Goal: Information Seeking & Learning: Learn about a topic

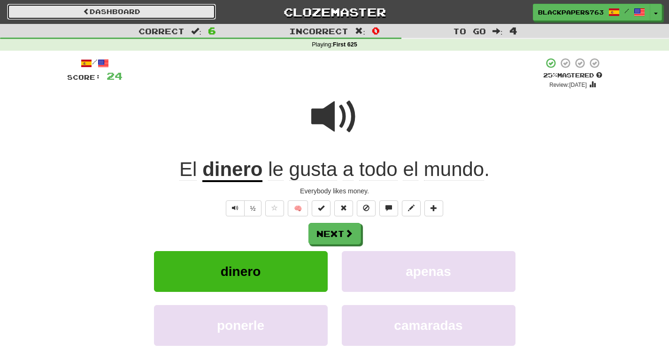
click at [133, 8] on link "Dashboard" at bounding box center [111, 12] width 209 height 16
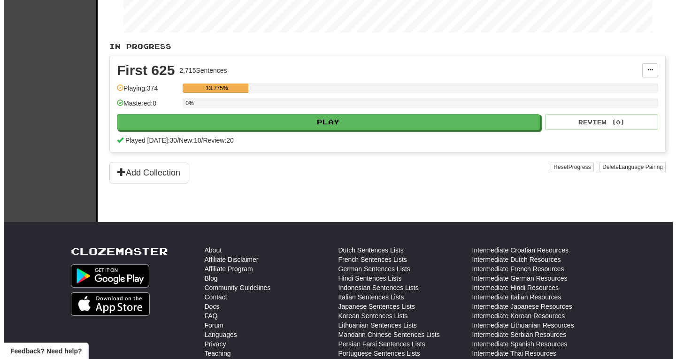
scroll to position [161, 0]
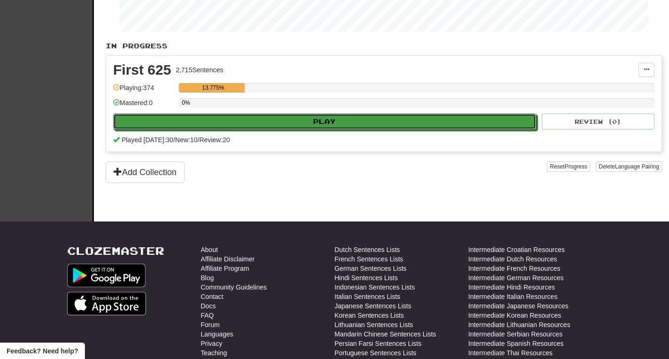
click at [184, 120] on button "Play" at bounding box center [324, 122] width 423 height 16
select select "**"
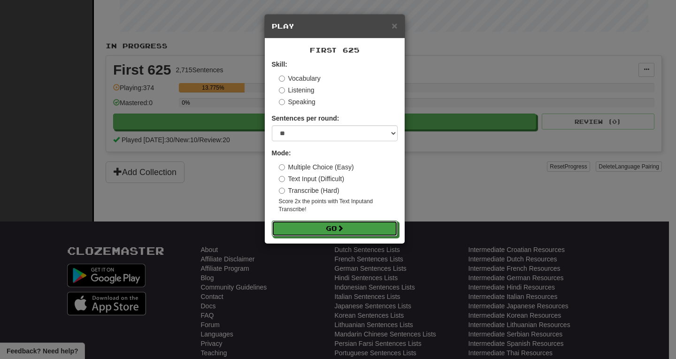
click at [323, 231] on button "Go" at bounding box center [335, 229] width 126 height 16
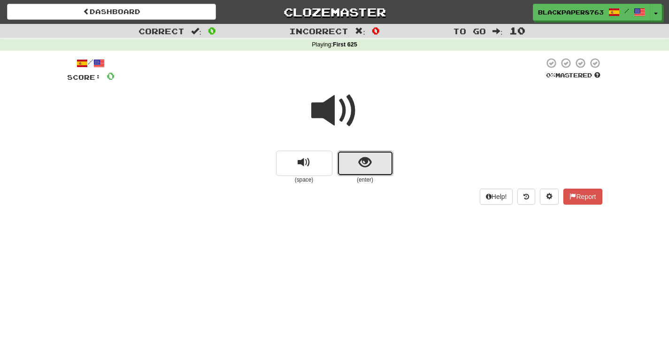
click at [370, 161] on span "show sentence" at bounding box center [365, 162] width 13 height 13
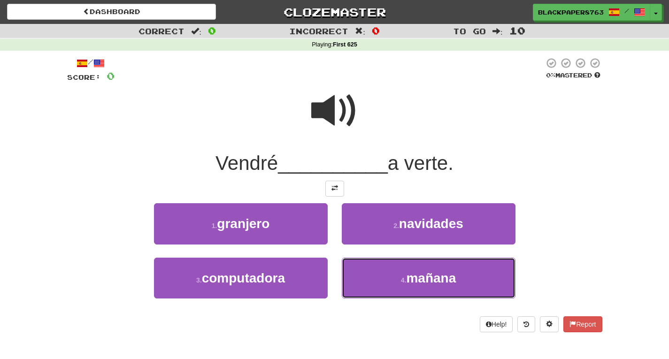
click at [389, 285] on button "4 . mañana" at bounding box center [429, 278] width 174 height 41
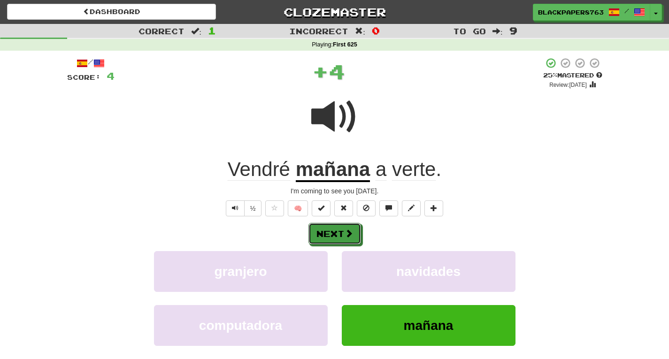
drag, startPoint x: 346, startPoint y: 231, endPoint x: 332, endPoint y: 230, distance: 14.1
click at [332, 230] on button "Next" at bounding box center [335, 234] width 53 height 22
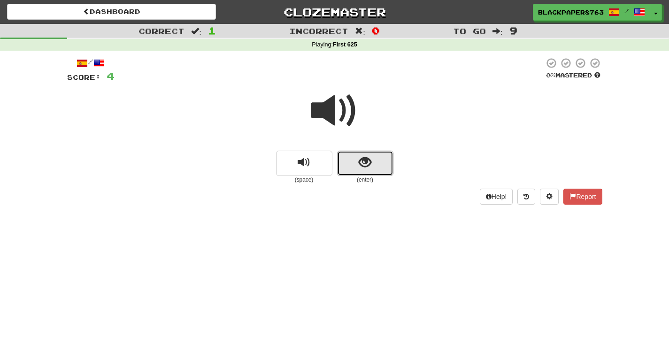
click at [363, 152] on button "show sentence" at bounding box center [365, 163] width 56 height 25
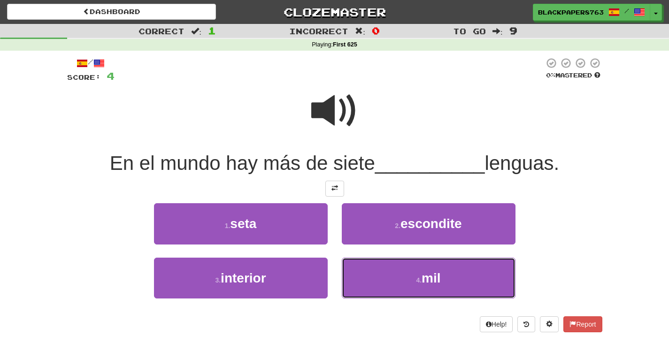
click at [379, 284] on button "4 . mil" at bounding box center [429, 278] width 174 height 41
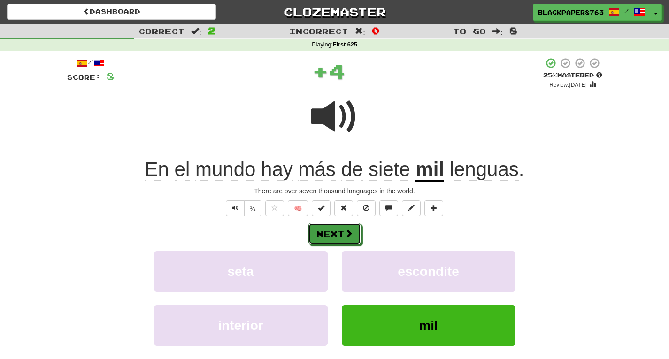
click at [335, 230] on button "Next" at bounding box center [335, 234] width 53 height 22
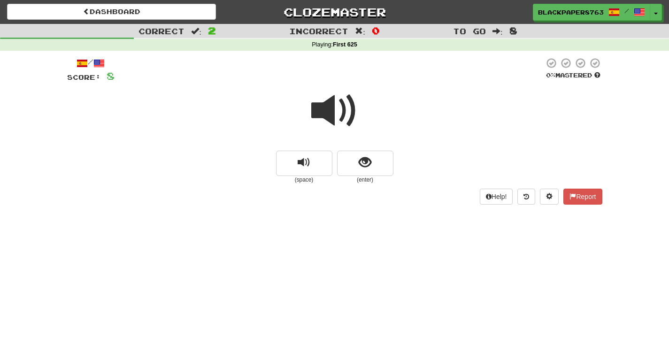
click at [334, 104] on span at bounding box center [334, 110] width 47 height 47
click at [362, 151] on button "show sentence" at bounding box center [365, 163] width 56 height 25
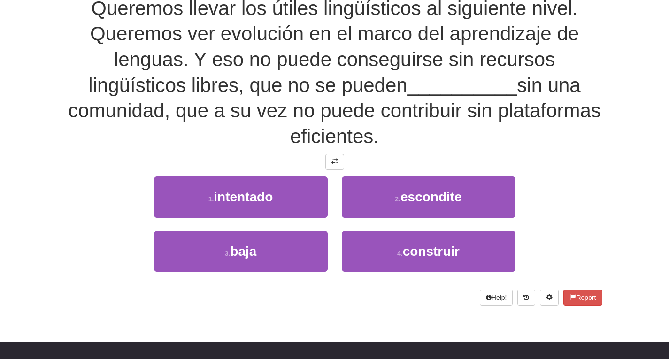
scroll to position [156, 0]
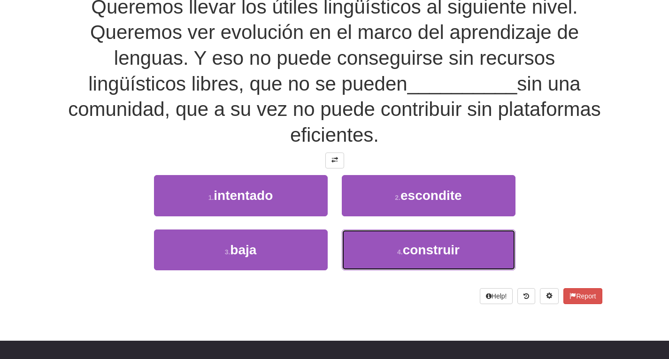
click at [442, 261] on button "4 . construir" at bounding box center [429, 250] width 174 height 41
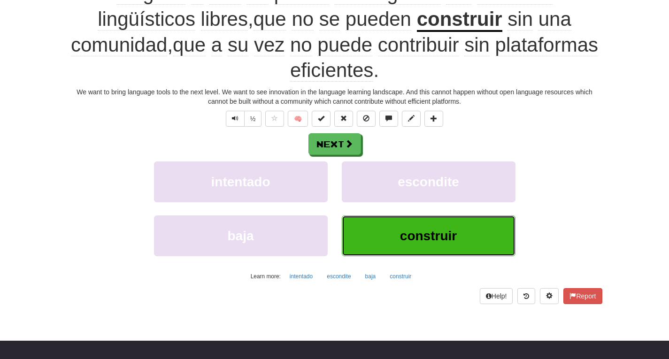
scroll to position [231, 0]
